Goal: Task Accomplishment & Management: Complete application form

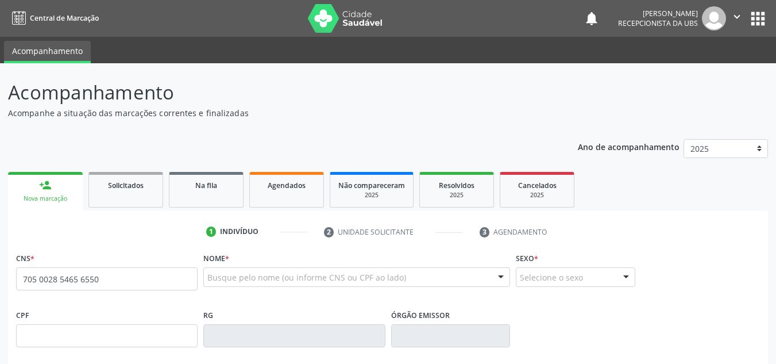
type input "705 0028 5465 6550"
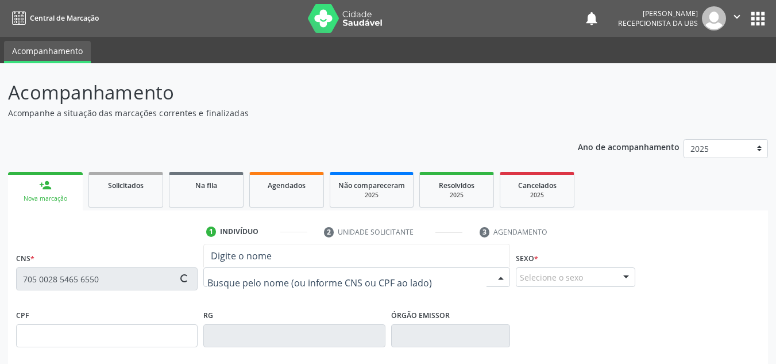
type input "[DATE]"
type input "[PERSON_NAME]"
type input "[PHONE_NUMBER]"
type input "454.686.304-78"
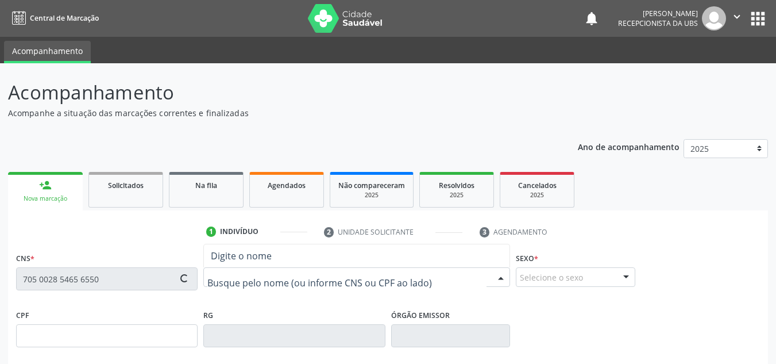
type input "1311"
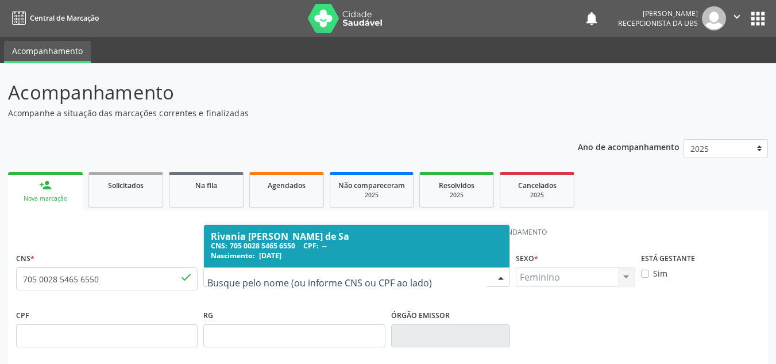
click at [247, 259] on span "Nascimento:" at bounding box center [233, 255] width 44 height 10
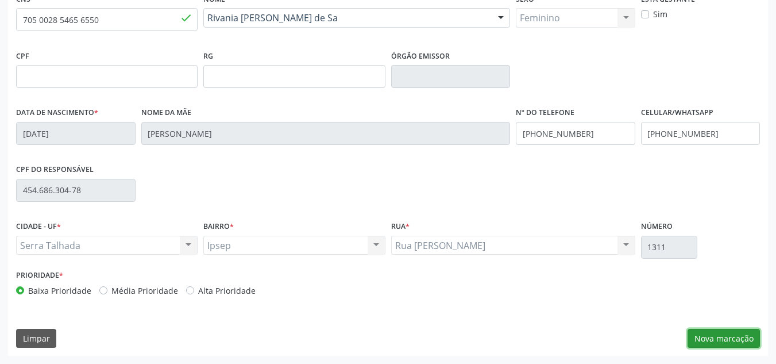
click at [723, 337] on button "Nova marcação" at bounding box center [724, 339] width 72 height 20
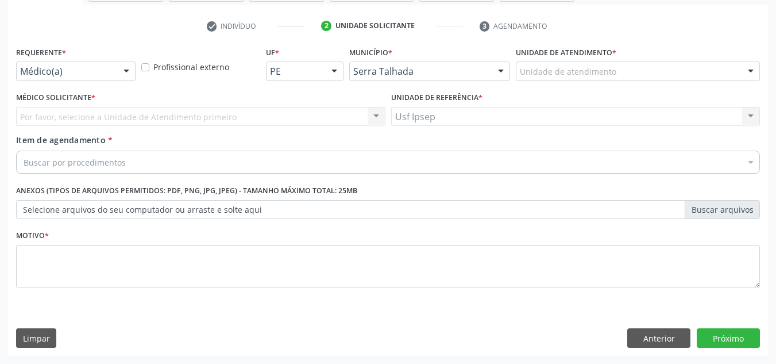
scroll to position [206, 0]
click at [133, 61] on div "Requerente * Médico(a) Médico(a) Enfermeiro(a) Paciente Nenhum resultado encont…" at bounding box center [75, 62] width 119 height 37
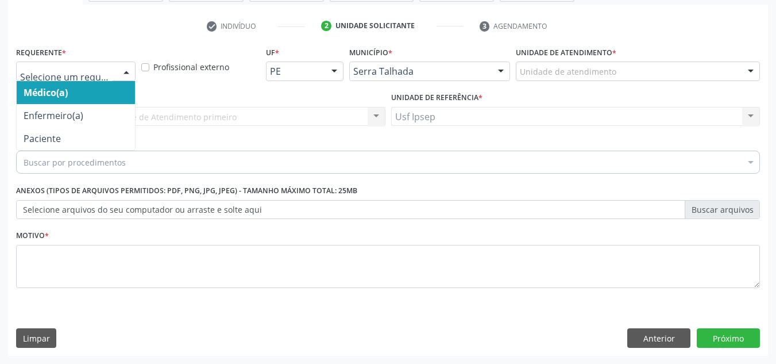
click at [123, 80] on div at bounding box center [126, 72] width 17 height 20
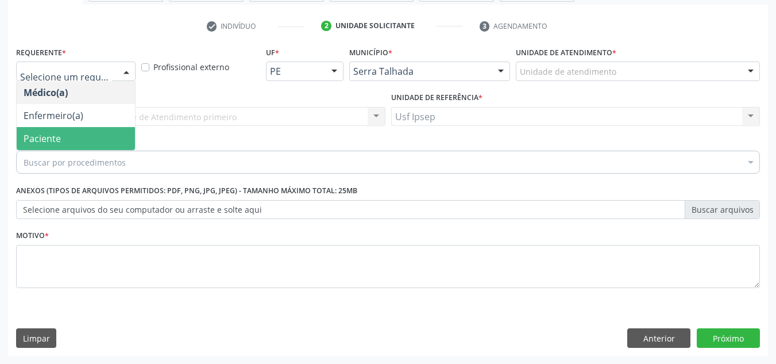
click at [73, 138] on span "Paciente" at bounding box center [76, 138] width 118 height 23
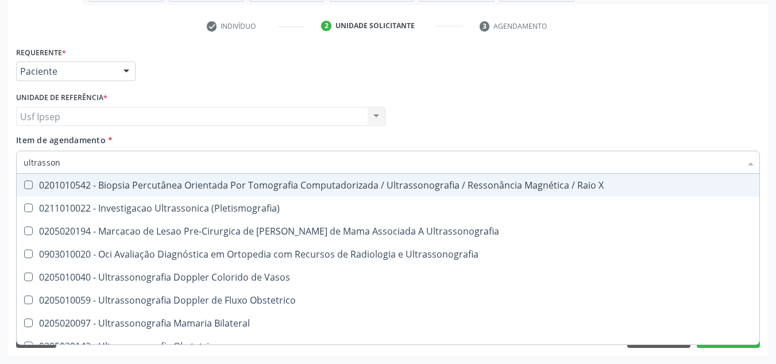
type input "ultrassono"
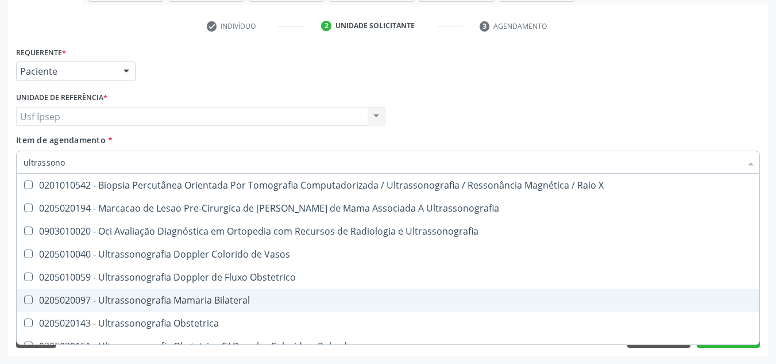
scroll to position [57, 0]
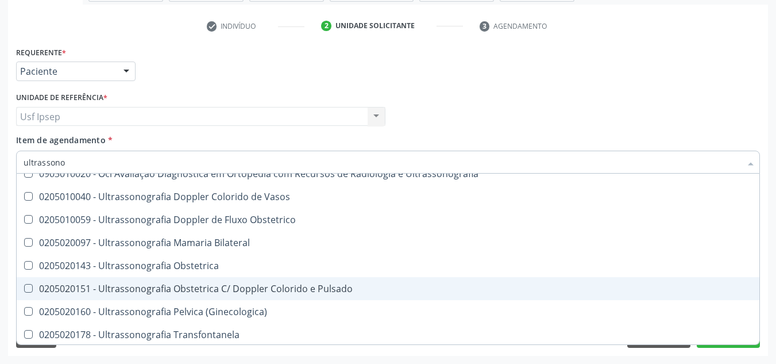
click at [236, 280] on span "0205020151 - Ultrassonografia Obstetrica C/ Doppler Colorido e Pulsado" at bounding box center [388, 288] width 743 height 23
checkbox Pulsado "true"
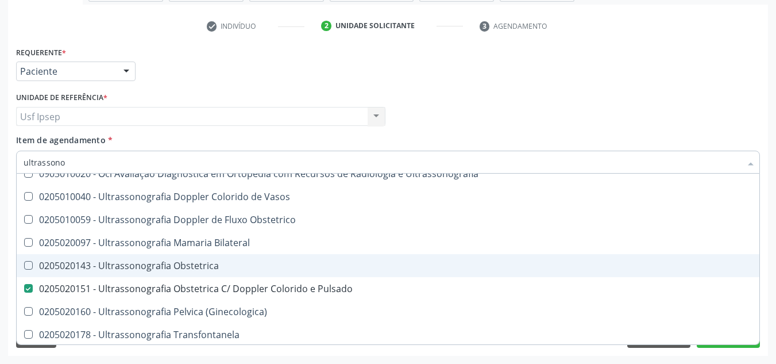
click at [230, 275] on span "0205020143 - Ultrassonografia Obstetrica" at bounding box center [388, 265] width 743 height 23
checkbox Obstetrica "true"
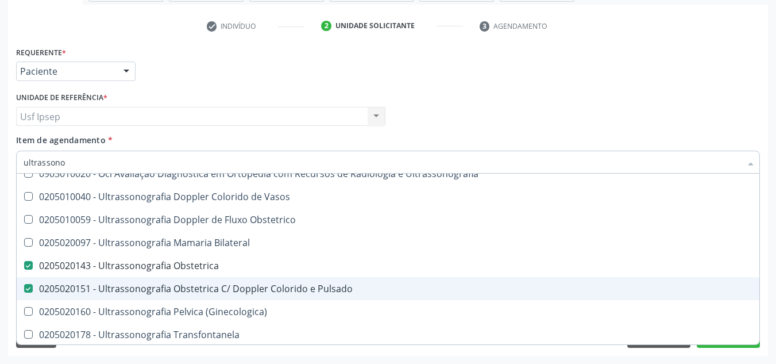
click at [114, 284] on div "0205020151 - Ultrassonografia Obstetrica C/ Doppler Colorido e Pulsado" at bounding box center [388, 288] width 729 height 9
checkbox Pulsado "false"
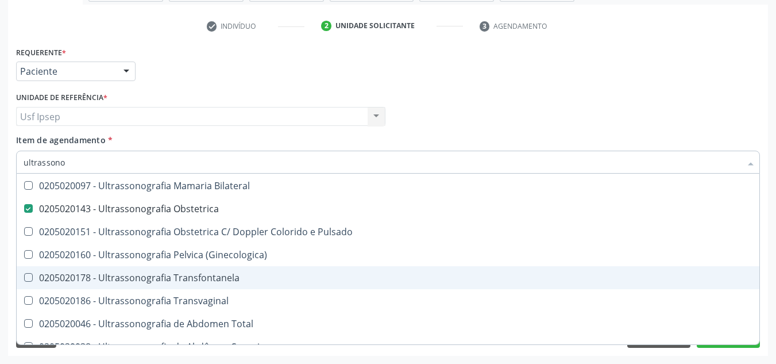
scroll to position [115, 0]
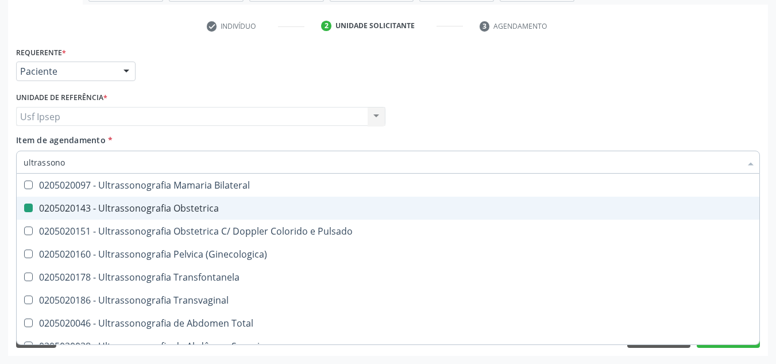
click at [438, 78] on div "Requerente * Paciente Médico(a) Enfermeiro(a) Paciente Nenhum resultado encontr…" at bounding box center [388, 66] width 750 height 45
checkbox Ultrassonografia "true"
checkbox Obstetrica "false"
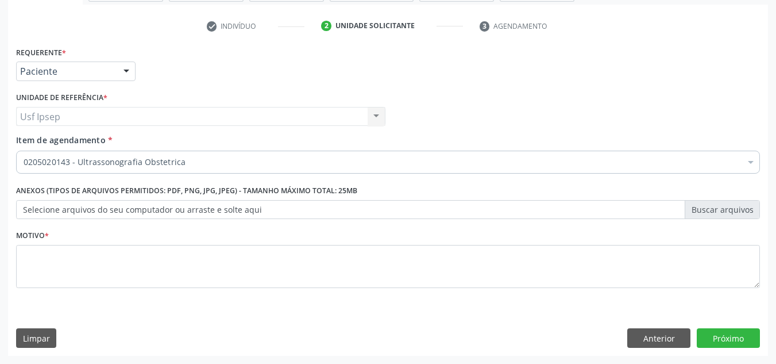
scroll to position [0, 0]
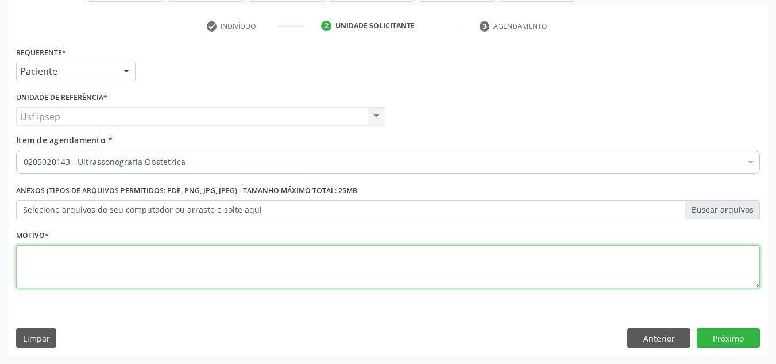
click at [123, 271] on textarea at bounding box center [388, 267] width 744 height 44
type textarea "*"
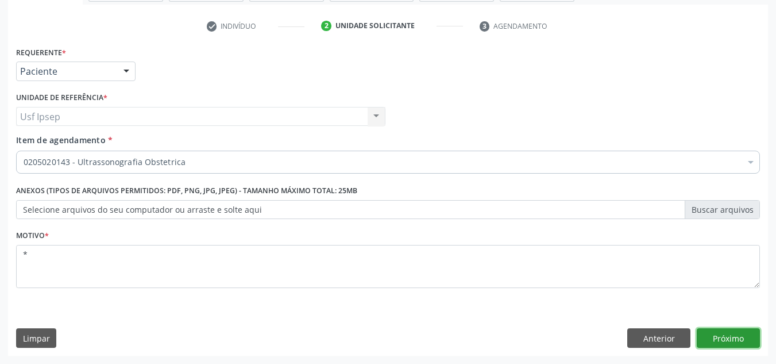
click at [716, 329] on button "Próximo" at bounding box center [728, 338] width 63 height 20
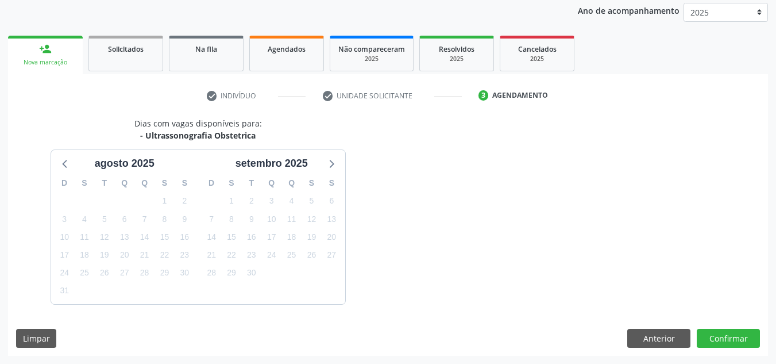
scroll to position [170, 0]
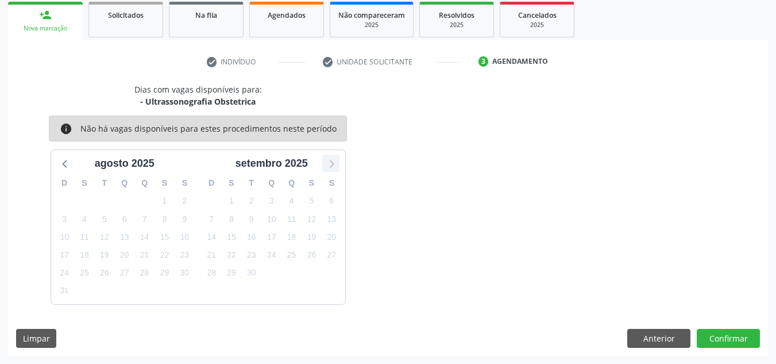
click at [333, 170] on icon at bounding box center [330, 163] width 15 height 15
click at [71, 160] on icon at bounding box center [65, 163] width 15 height 15
click at [148, 34] on link "Solicitados" at bounding box center [125, 20] width 75 height 36
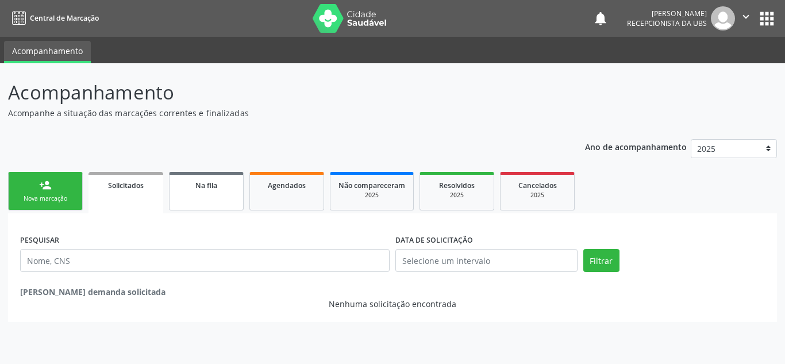
click at [202, 184] on span "Na fila" at bounding box center [206, 185] width 22 height 10
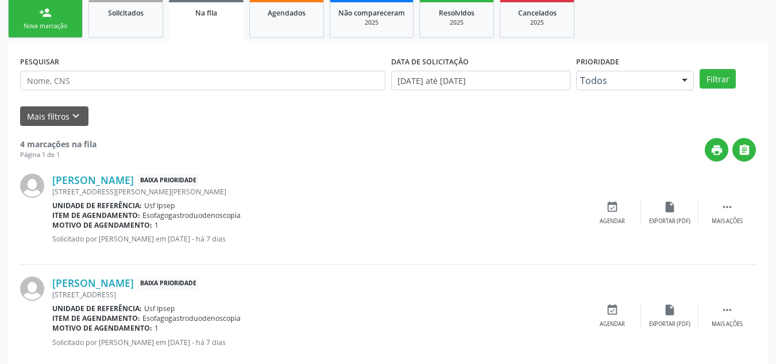
scroll to position [57, 0]
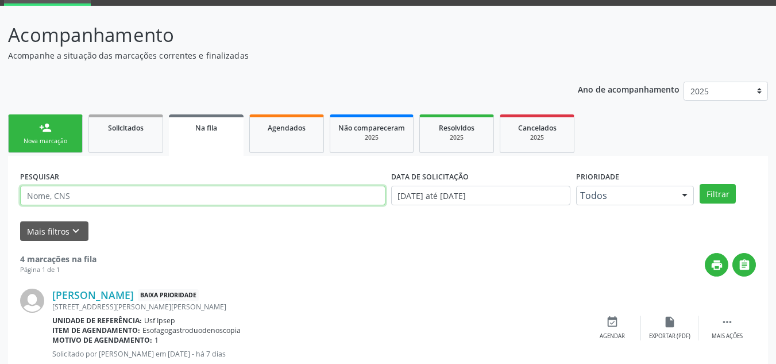
click at [172, 196] on input "text" at bounding box center [202, 196] width 365 height 20
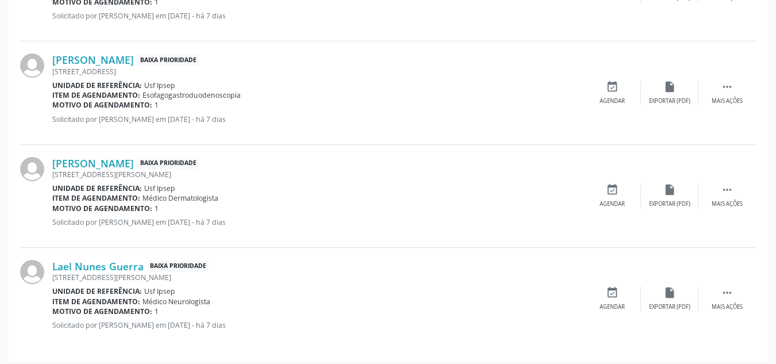
scroll to position [402, 0]
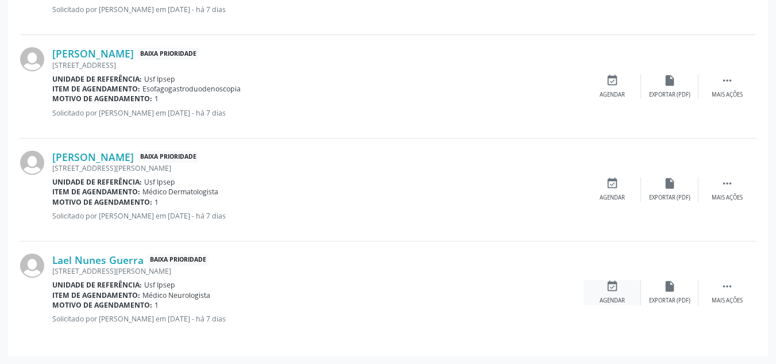
type input "rivania"
click at [609, 285] on icon "event_available" at bounding box center [612, 286] width 13 height 13
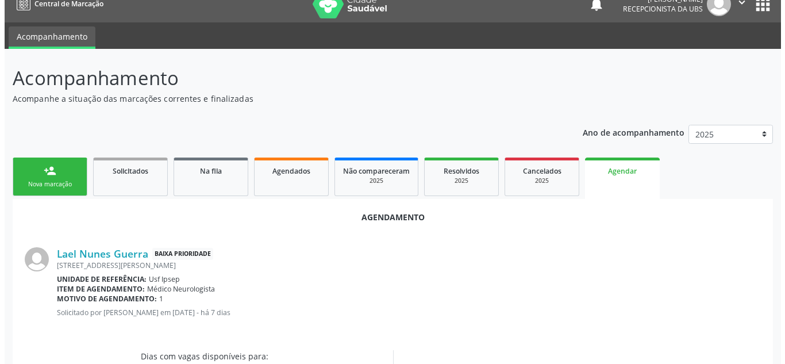
scroll to position [0, 0]
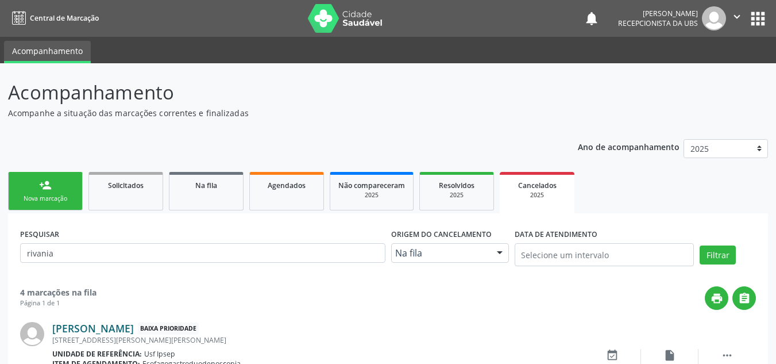
click at [142, 322] on div "[PERSON_NAME] Baixa Prioridade [STREET_ADDRESS][PERSON_NAME][PERSON_NAME] Unida…" at bounding box center [388, 361] width 736 height 103
click at [134, 322] on link "[PERSON_NAME]" at bounding box center [93, 328] width 82 height 13
